Goal: Communication & Community: Answer question/provide support

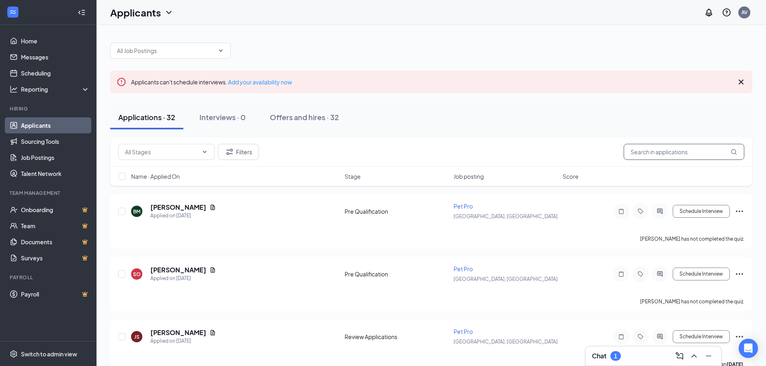
click at [686, 153] on input "text" at bounding box center [684, 152] width 121 height 16
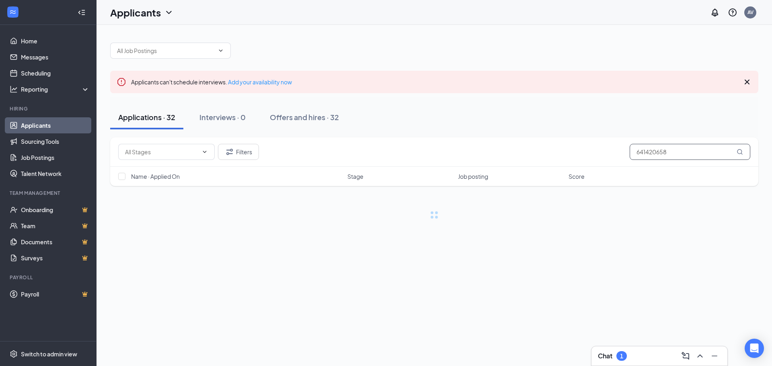
type input "6414206588"
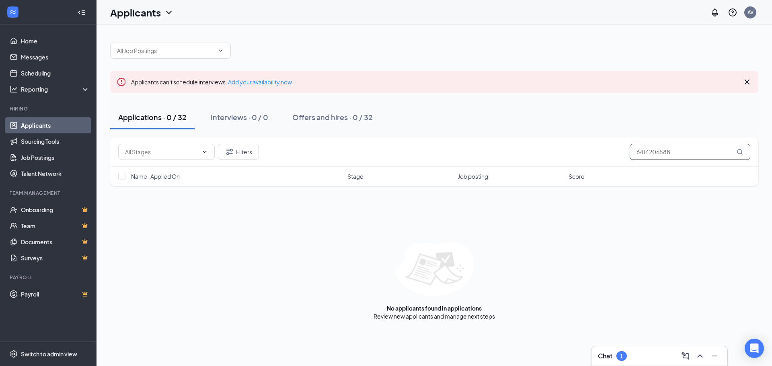
drag, startPoint x: 686, startPoint y: 153, endPoint x: 624, endPoint y: 152, distance: 61.1
click at [624, 152] on div "Filters 6414206588" at bounding box center [434, 152] width 632 height 16
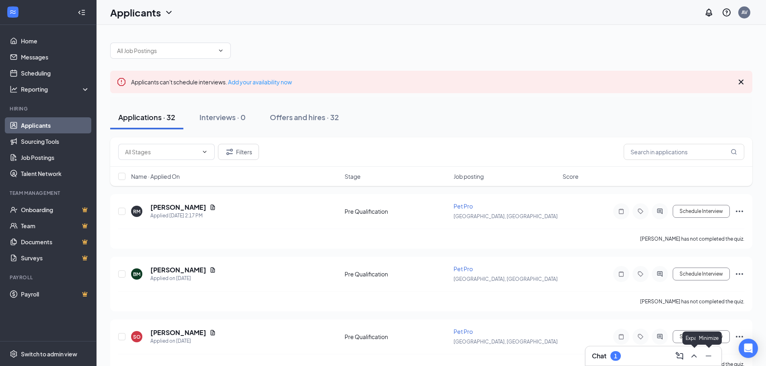
click at [692, 359] on icon "ChevronUp" at bounding box center [694, 356] width 10 height 10
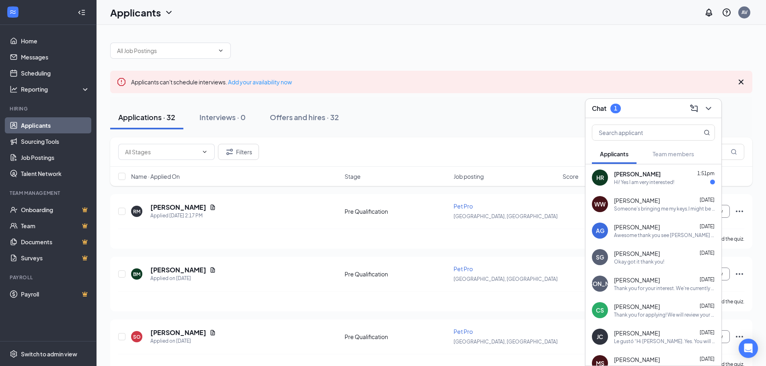
click at [670, 185] on div "Hi! Yes I am very interested!" at bounding box center [644, 182] width 60 height 7
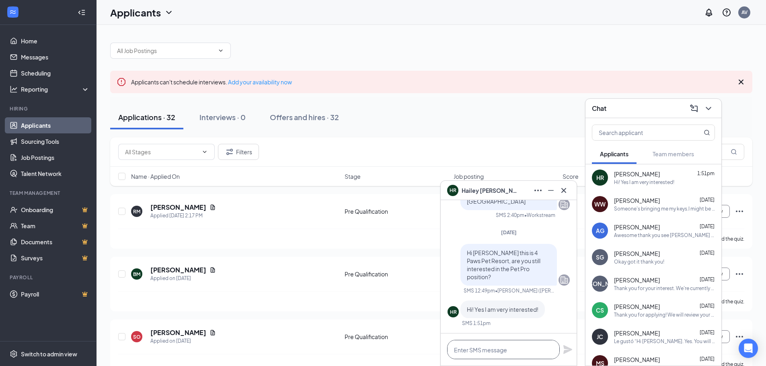
click at [518, 349] on textarea at bounding box center [503, 349] width 113 height 19
click at [521, 343] on textarea at bounding box center [503, 349] width 113 height 19
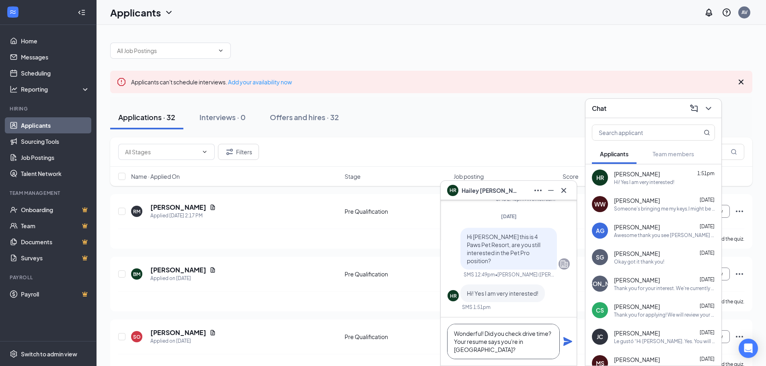
type textarea "Wonderful! Did you check drive time? Your resume says you're in [GEOGRAPHIC_DAT…"
click at [567, 345] on icon "Plane" at bounding box center [567, 341] width 9 height 9
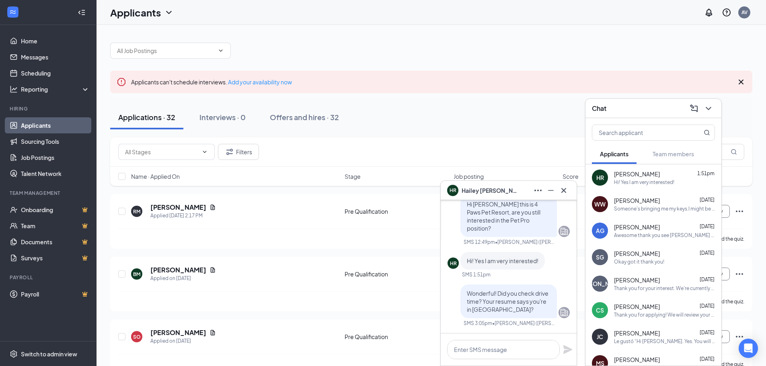
scroll to position [0, 0]
click at [564, 193] on icon "Cross" at bounding box center [564, 191] width 10 height 10
